Goal: Navigation & Orientation: Find specific page/section

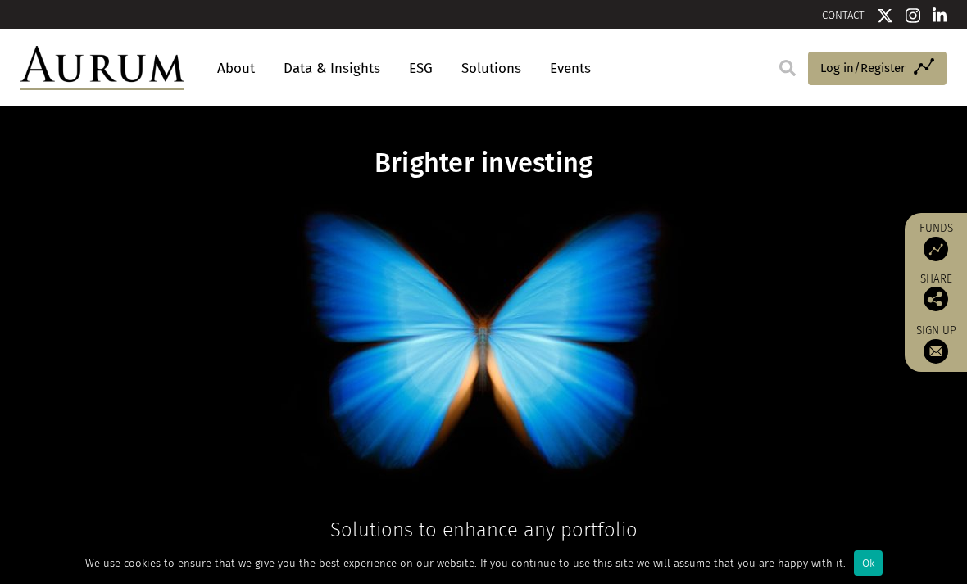
click at [231, 67] on link "About" at bounding box center [236, 68] width 54 height 30
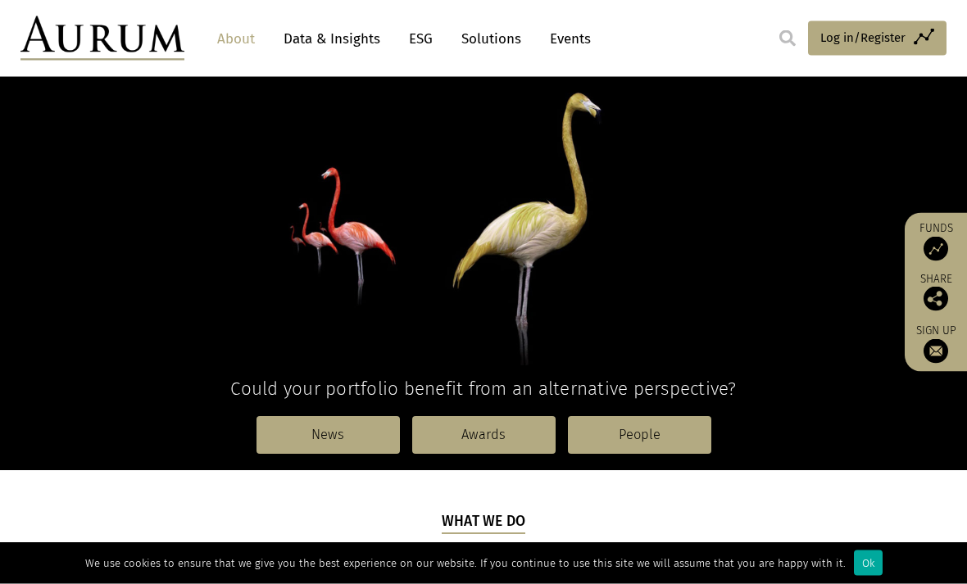
scroll to position [163, 0]
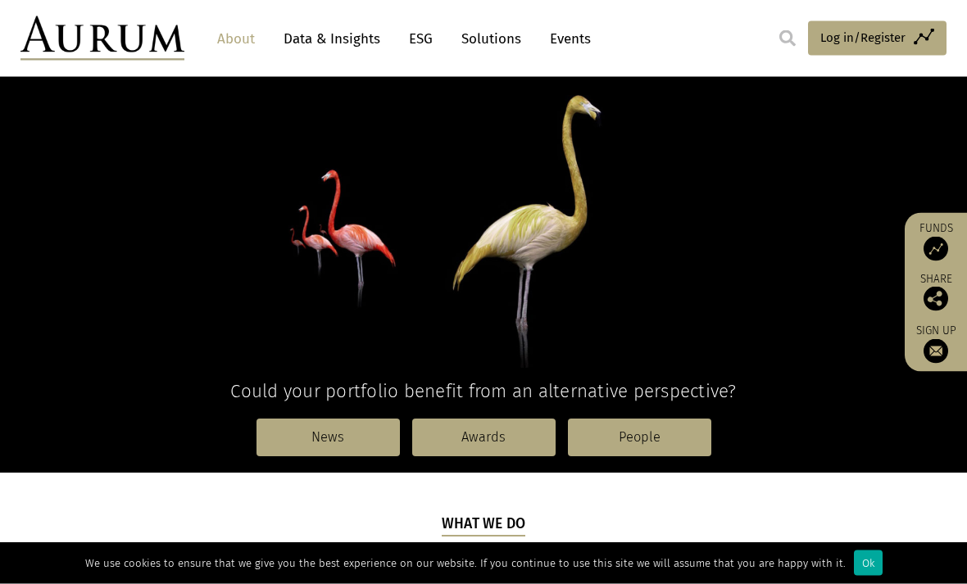
click at [696, 435] on link "People" at bounding box center [639, 439] width 143 height 38
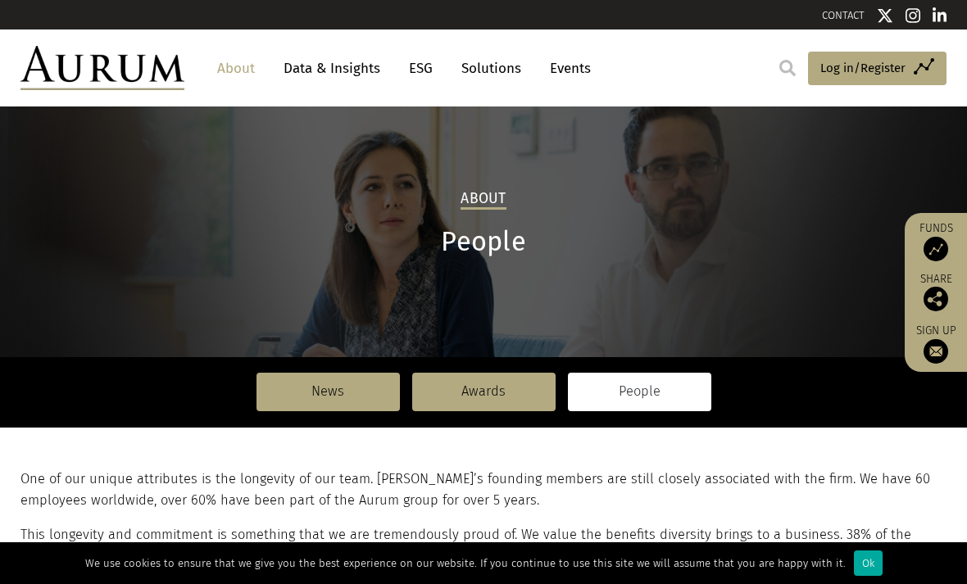
click at [488, 73] on link "Solutions" at bounding box center [491, 68] width 76 height 30
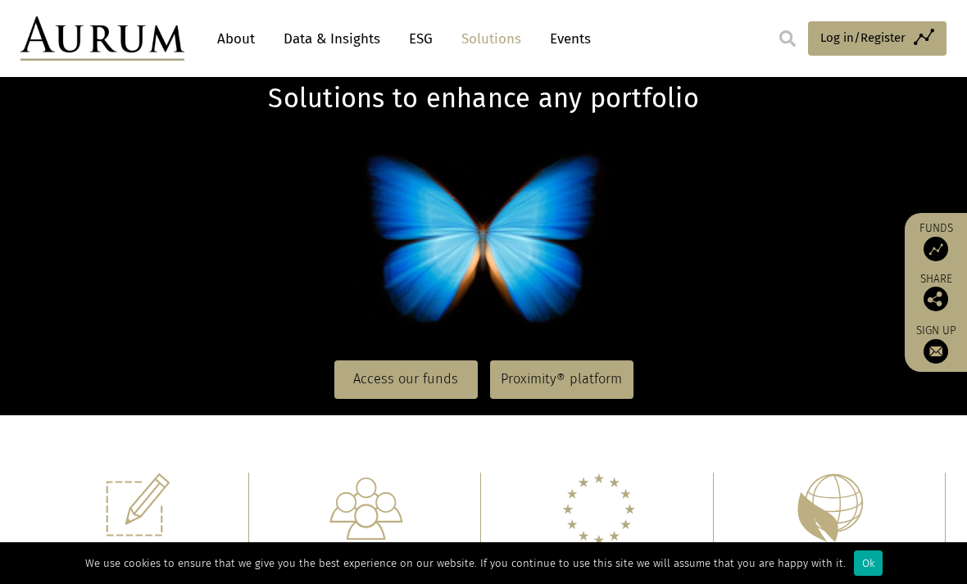
scroll to position [82, 0]
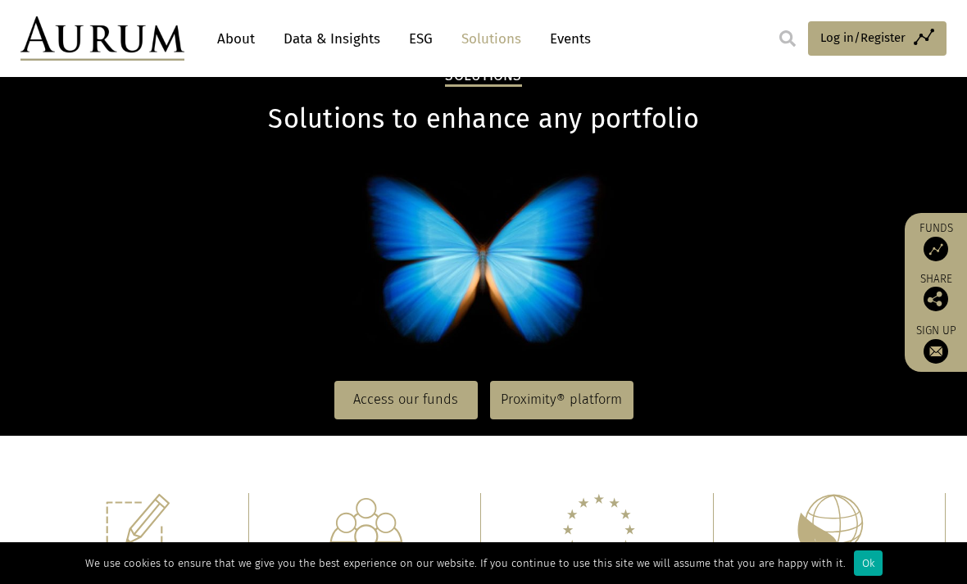
click at [499, 39] on link "Solutions" at bounding box center [491, 39] width 76 height 30
click at [420, 43] on link "ESG" at bounding box center [421, 39] width 40 height 30
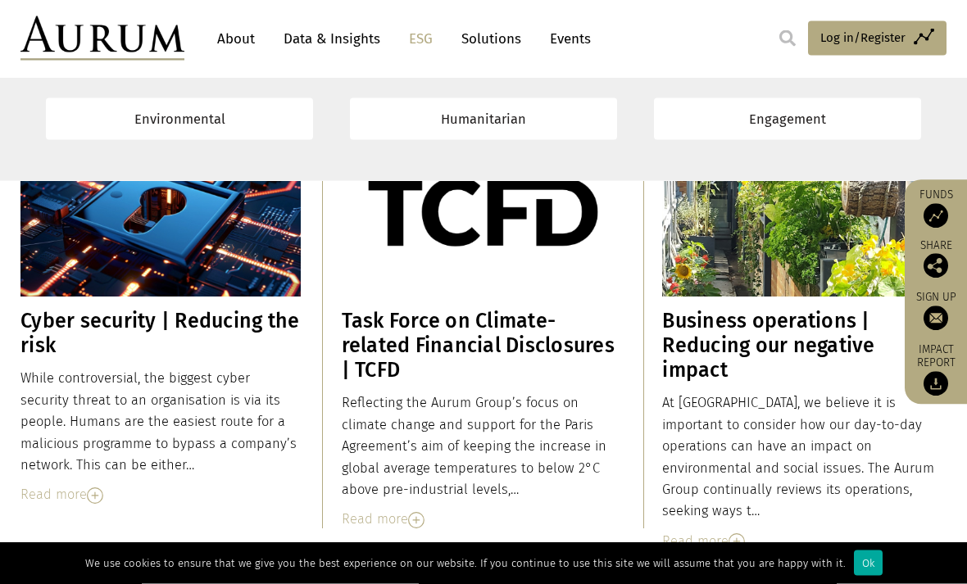
scroll to position [9859, 0]
click at [577, 34] on link "Events" at bounding box center [566, 39] width 49 height 30
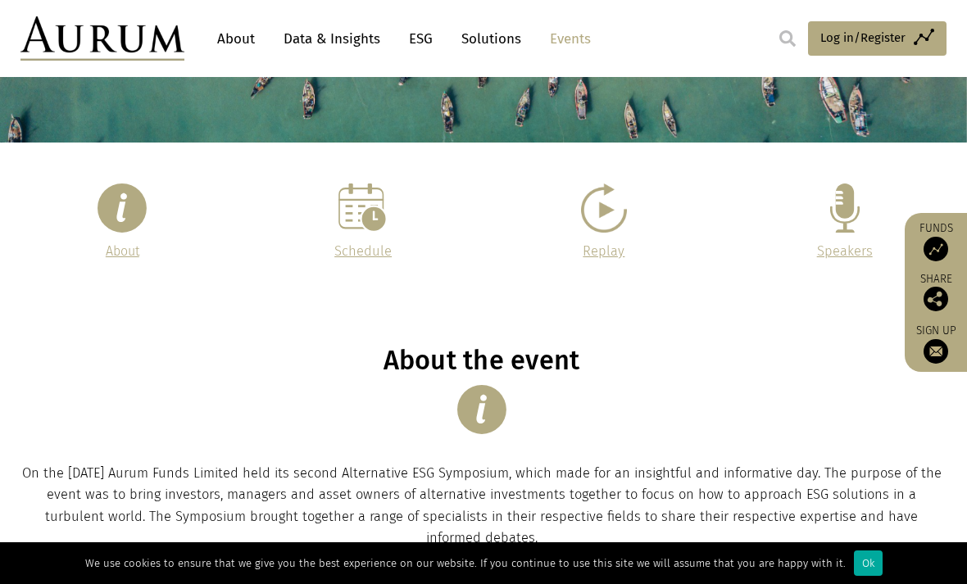
scroll to position [254, 0]
click at [107, 207] on img at bounding box center [122, 208] width 49 height 49
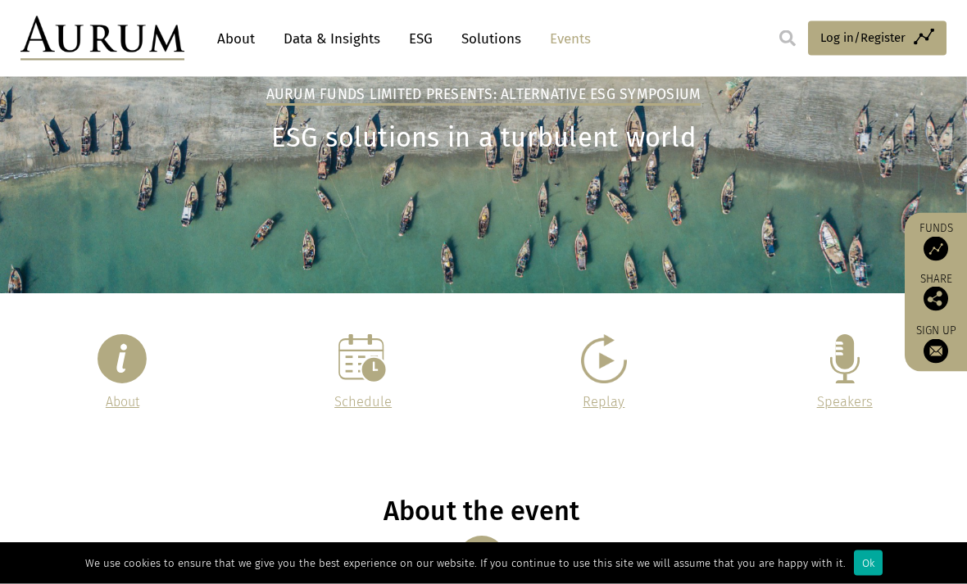
click at [622, 353] on img at bounding box center [603, 359] width 45 height 49
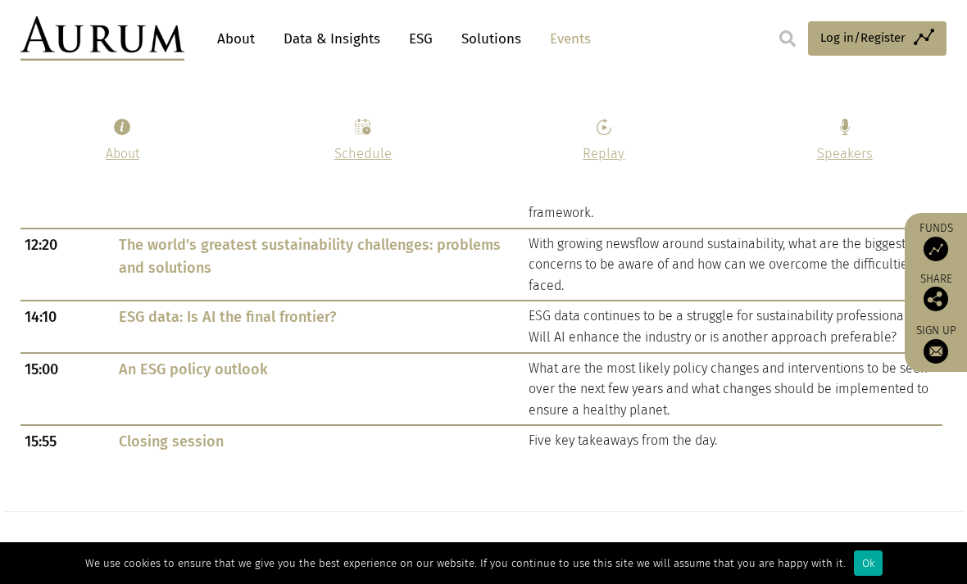
scroll to position [959, 0]
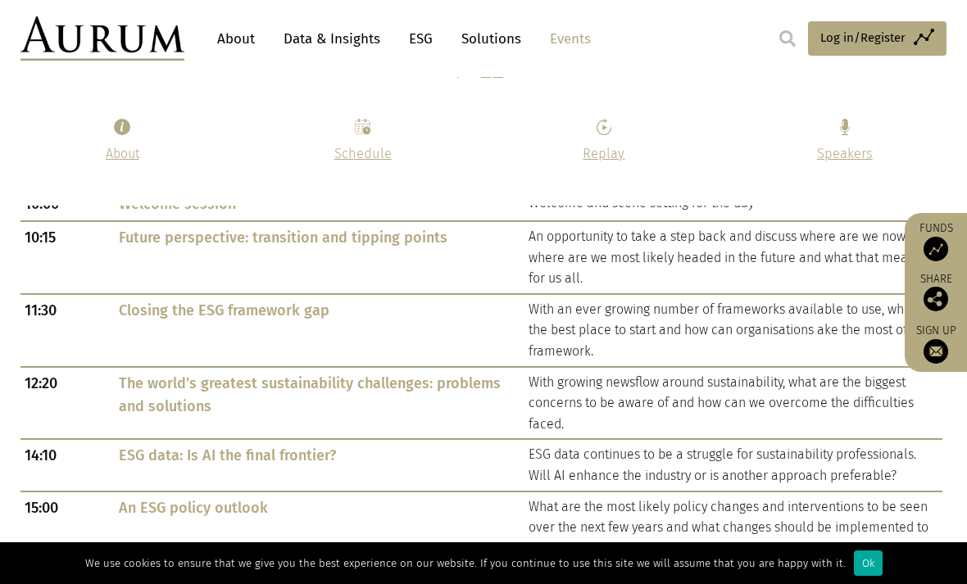
click at [331, 32] on link "Data & Insights" at bounding box center [331, 39] width 113 height 30
click at [229, 45] on link "About" at bounding box center [236, 39] width 54 height 30
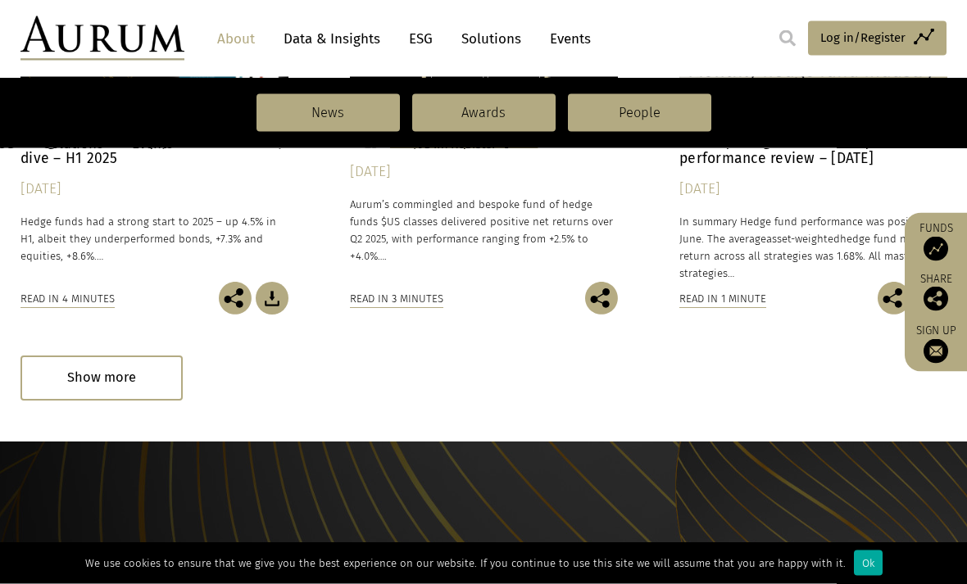
scroll to position [1406, 0]
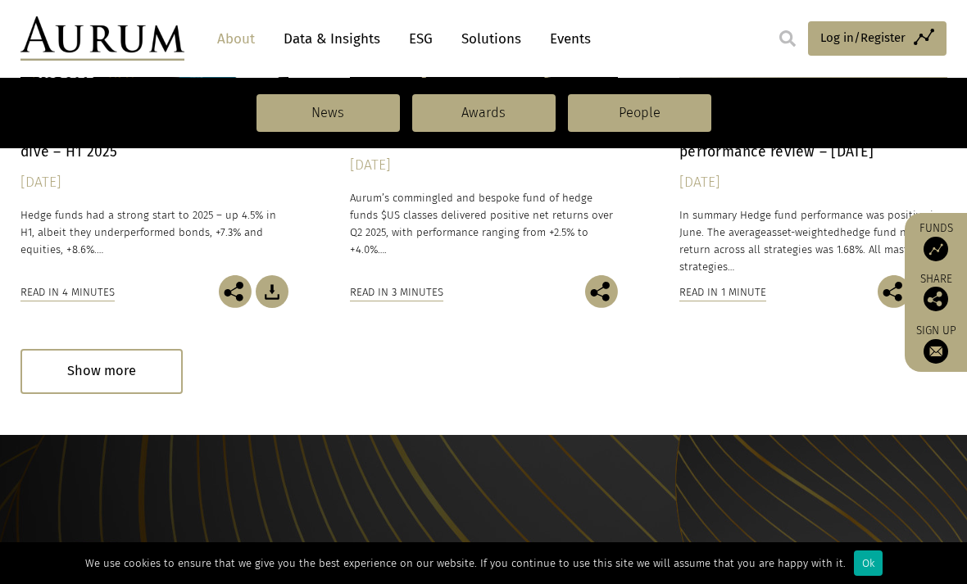
click at [107, 374] on div "Show more" at bounding box center [101, 371] width 162 height 45
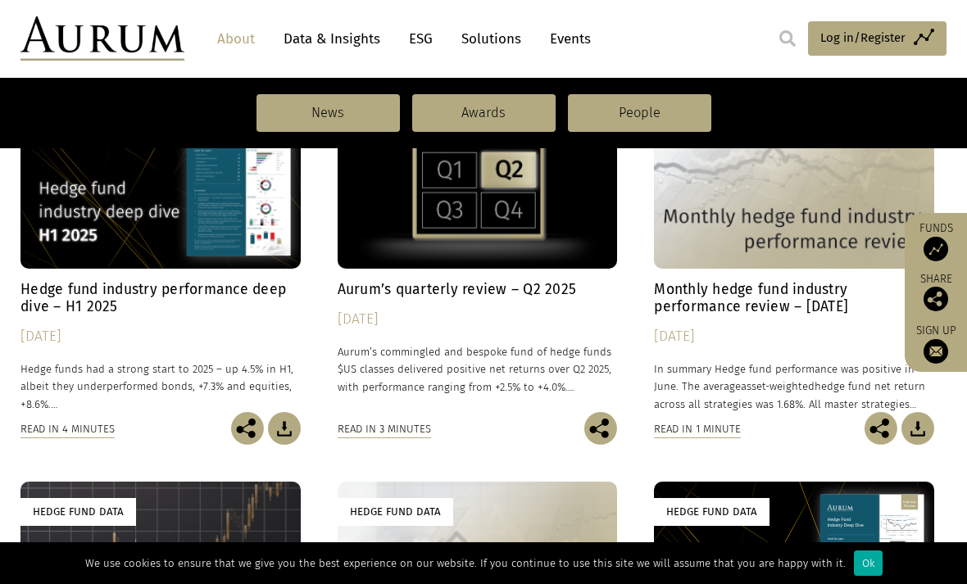
scroll to position [1170, 0]
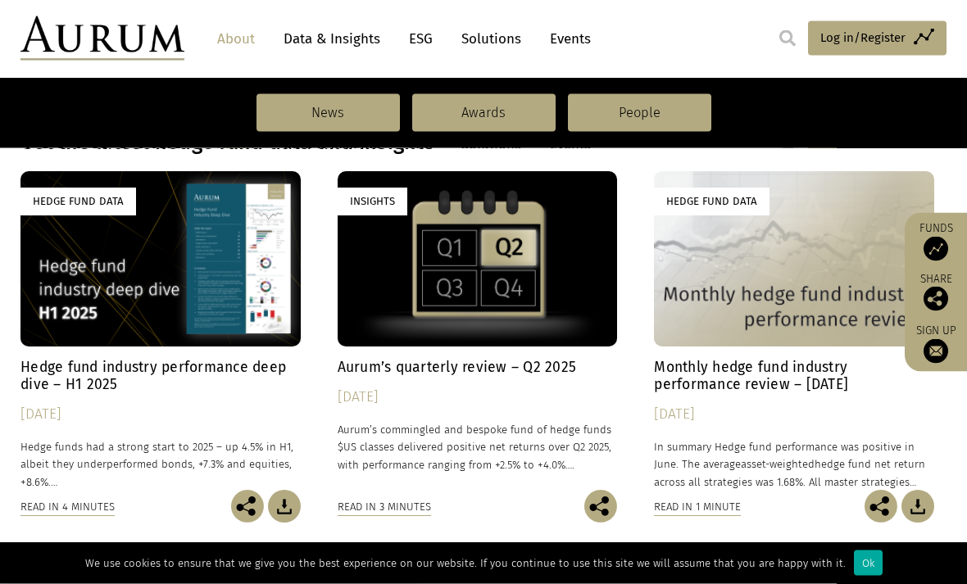
click at [581, 37] on link "Events" at bounding box center [566, 39] width 49 height 30
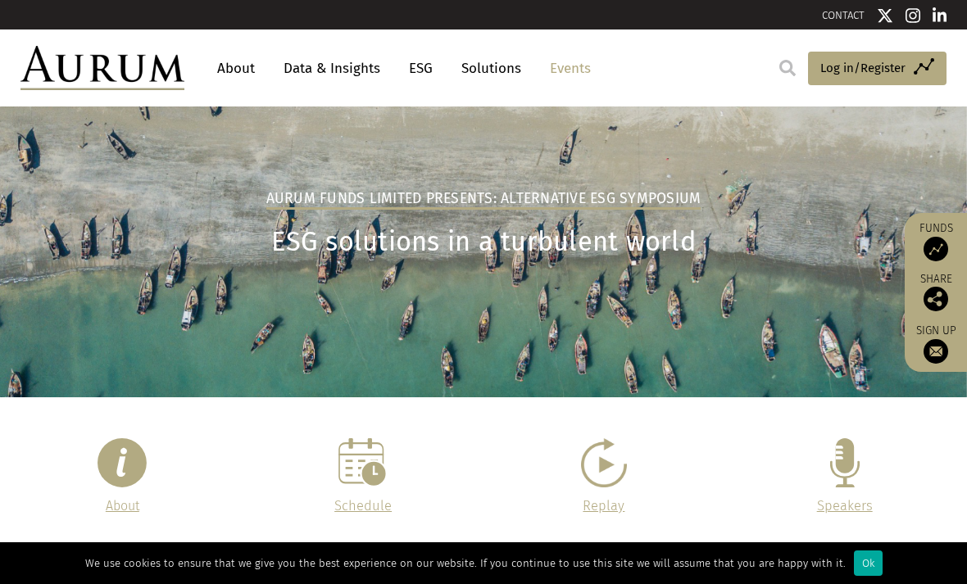
click at [493, 70] on link "Solutions" at bounding box center [491, 68] width 76 height 30
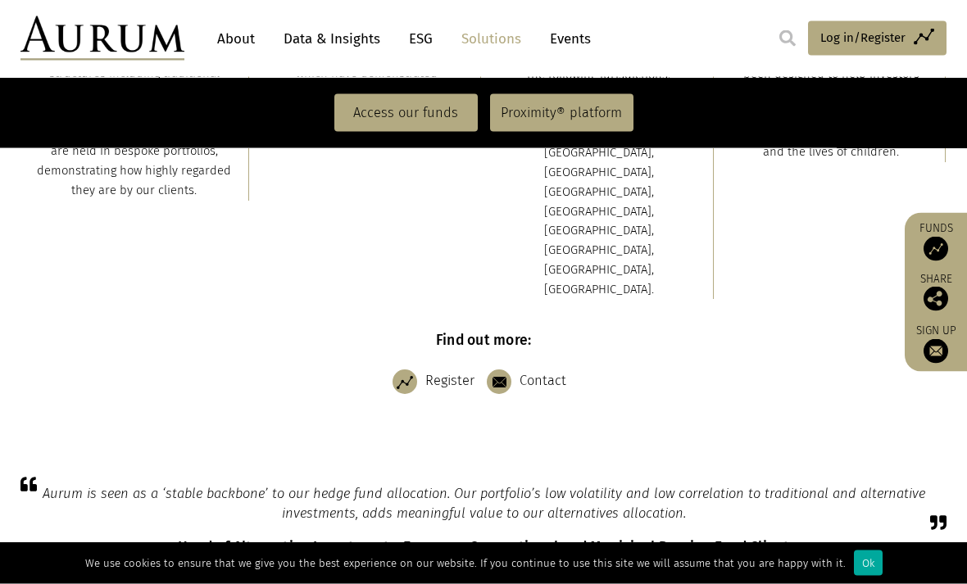
scroll to position [688, 0]
click at [545, 361] on link "Contact" at bounding box center [531, 381] width 88 height 41
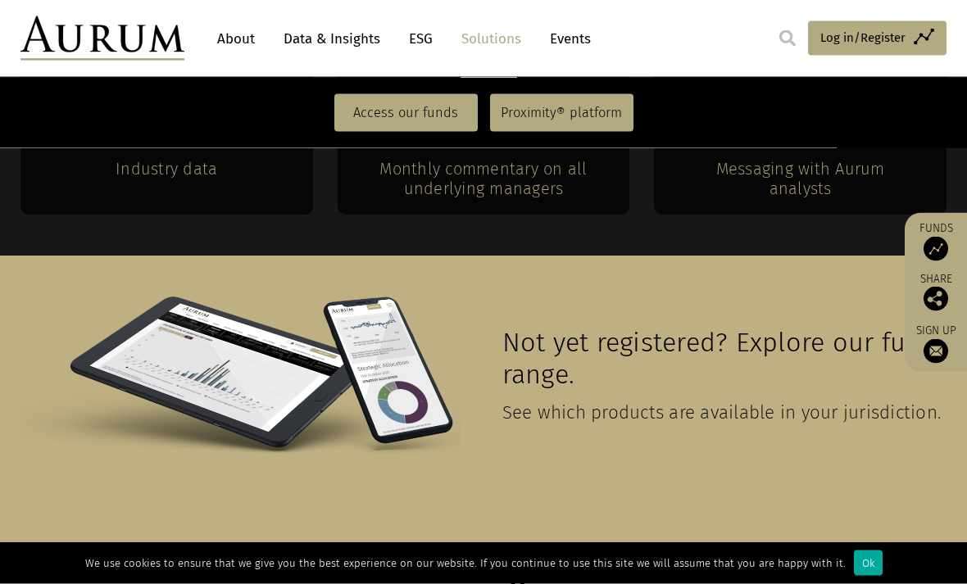
scroll to position [3695, 0]
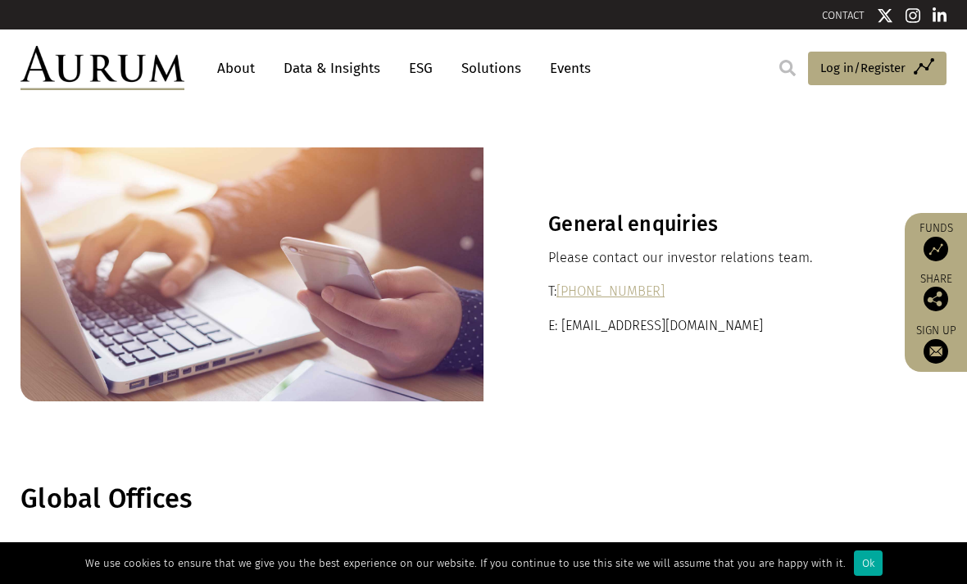
click at [325, 74] on link "Data & Insights" at bounding box center [331, 68] width 113 height 30
click at [325, 63] on link "Data & Insights" at bounding box center [331, 68] width 113 height 30
